Goal: Navigation & Orientation: Understand site structure

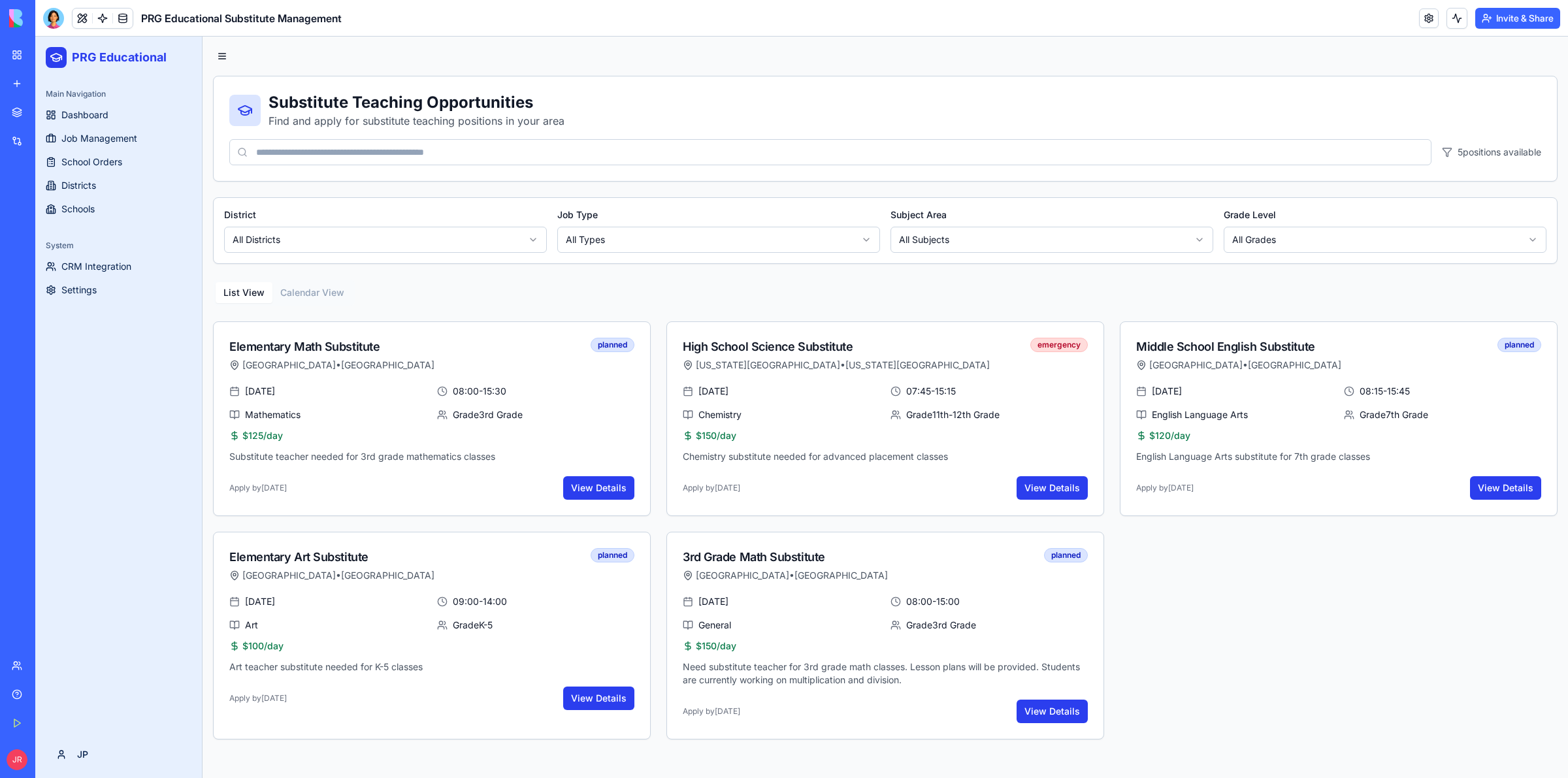
scroll to position [849, 0]
click at [110, 180] on button "Districts" at bounding box center [118, 186] width 156 height 21
click at [127, 162] on link "School Orders" at bounding box center [118, 162] width 156 height 21
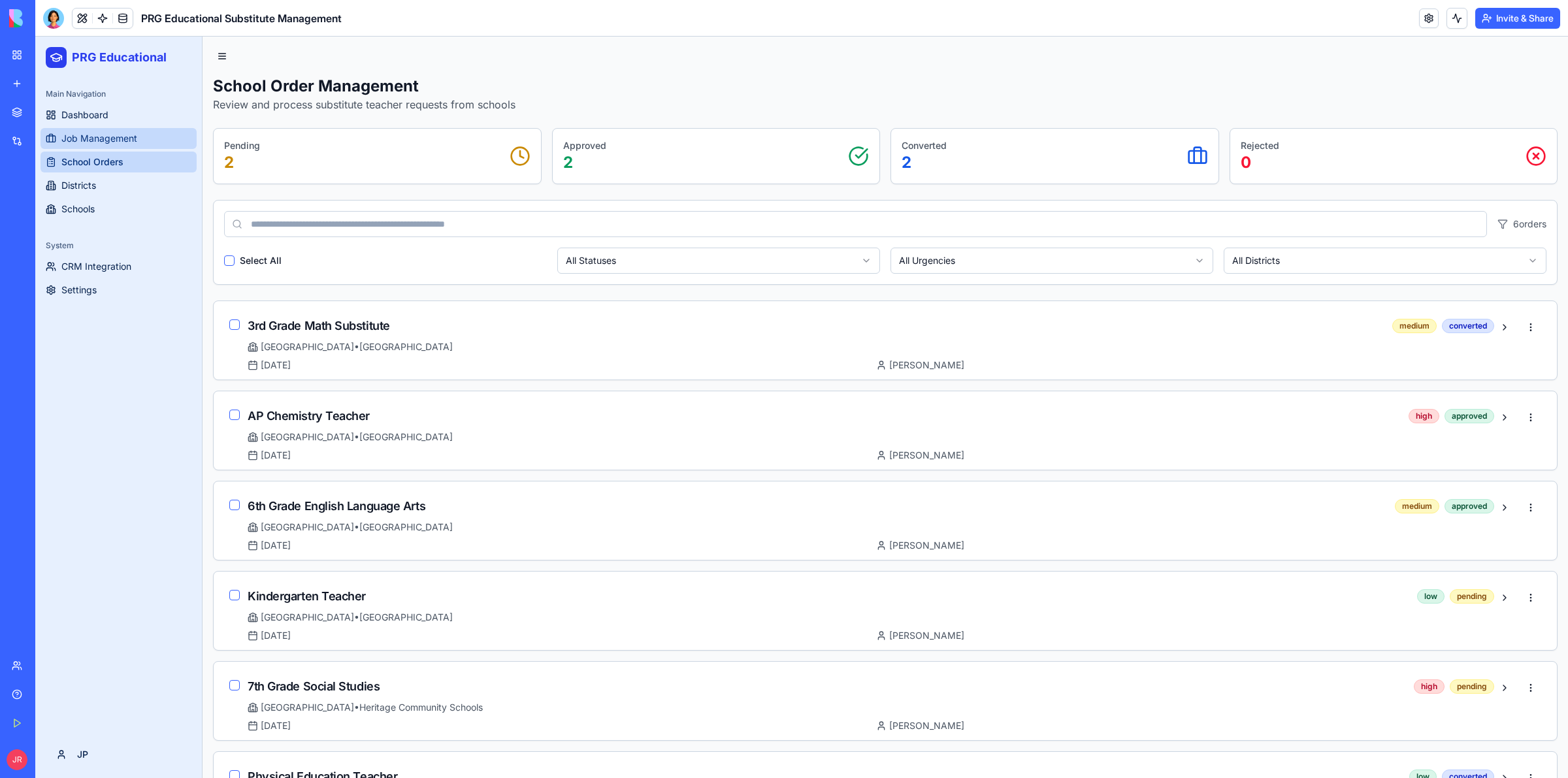
click at [128, 138] on span "Job Management" at bounding box center [99, 139] width 76 height 13
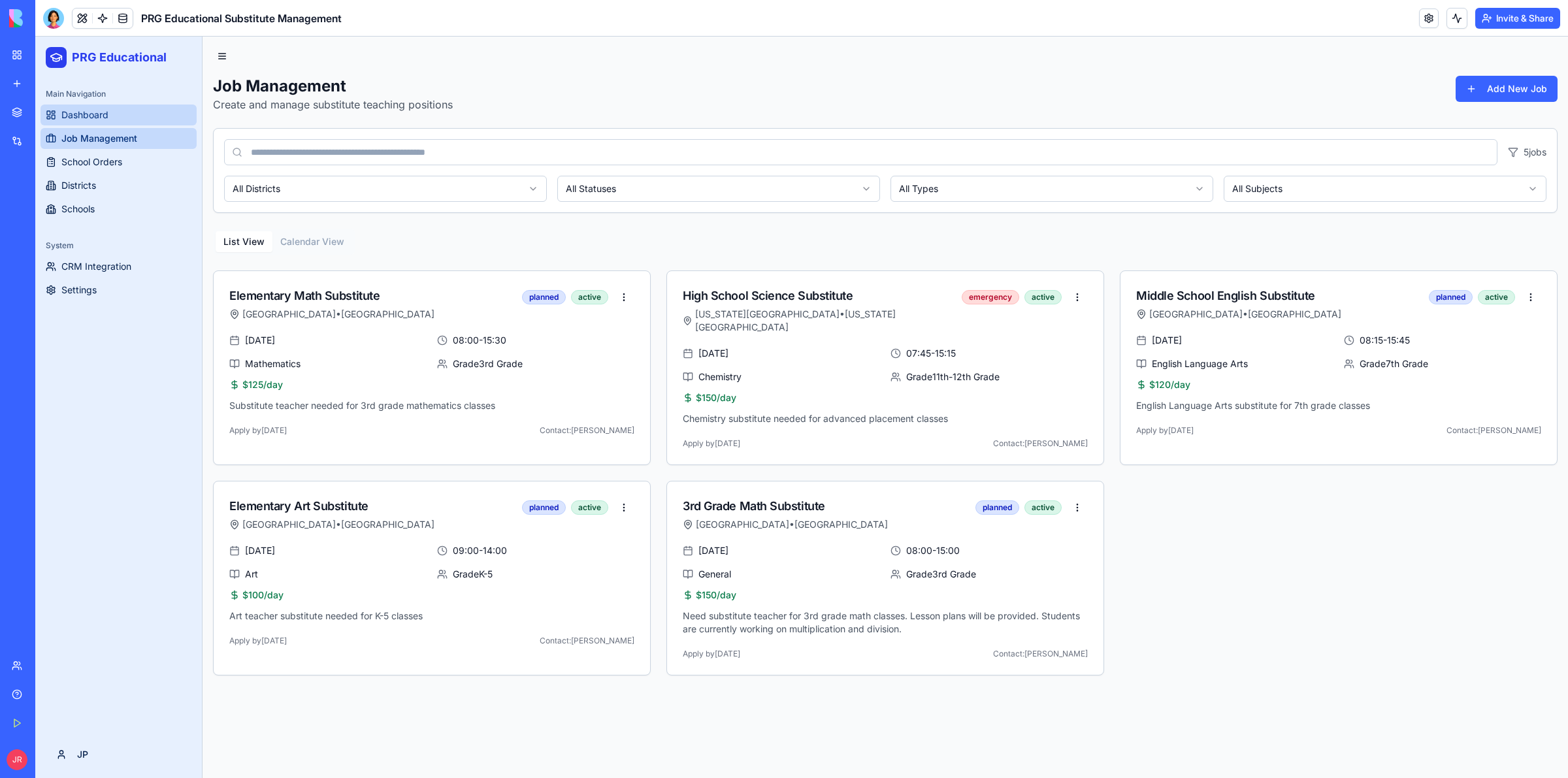
click at [130, 106] on link "Dashboard" at bounding box center [118, 115] width 156 height 21
